Goal: Navigation & Orientation: Find specific page/section

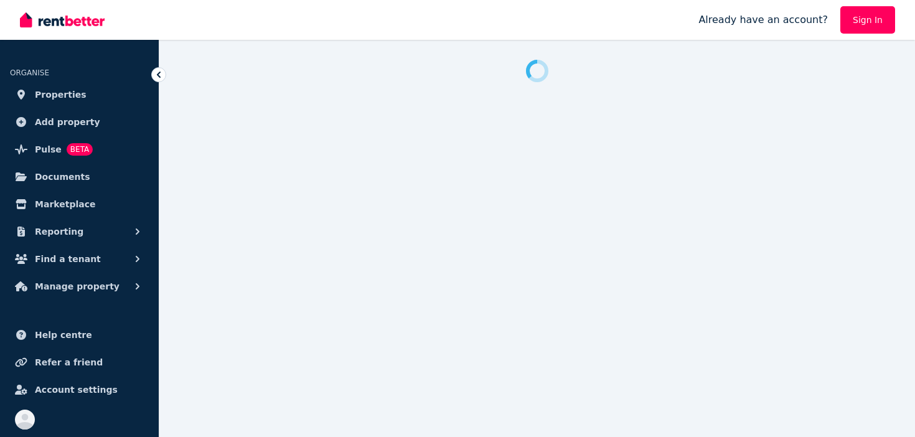
click at [849, 27] on link "Sign In" at bounding box center [867, 19] width 55 height 27
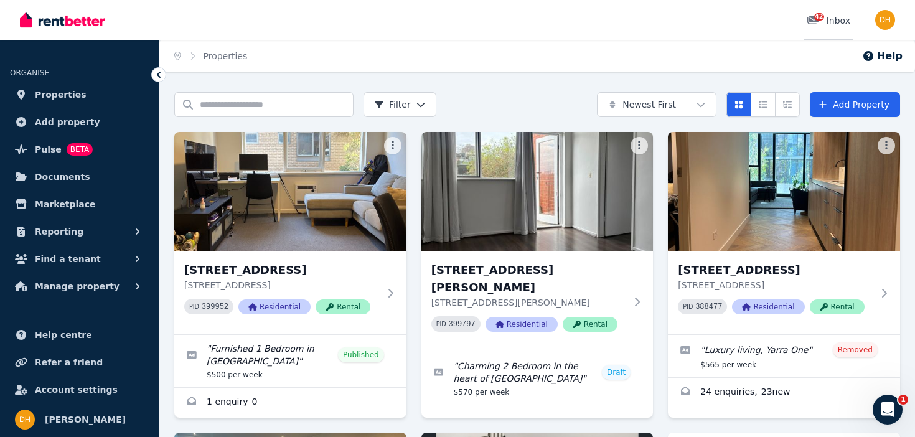
click at [820, 16] on span "42" at bounding box center [819, 16] width 10 height 7
